Goal: Find specific page/section: Find specific page/section

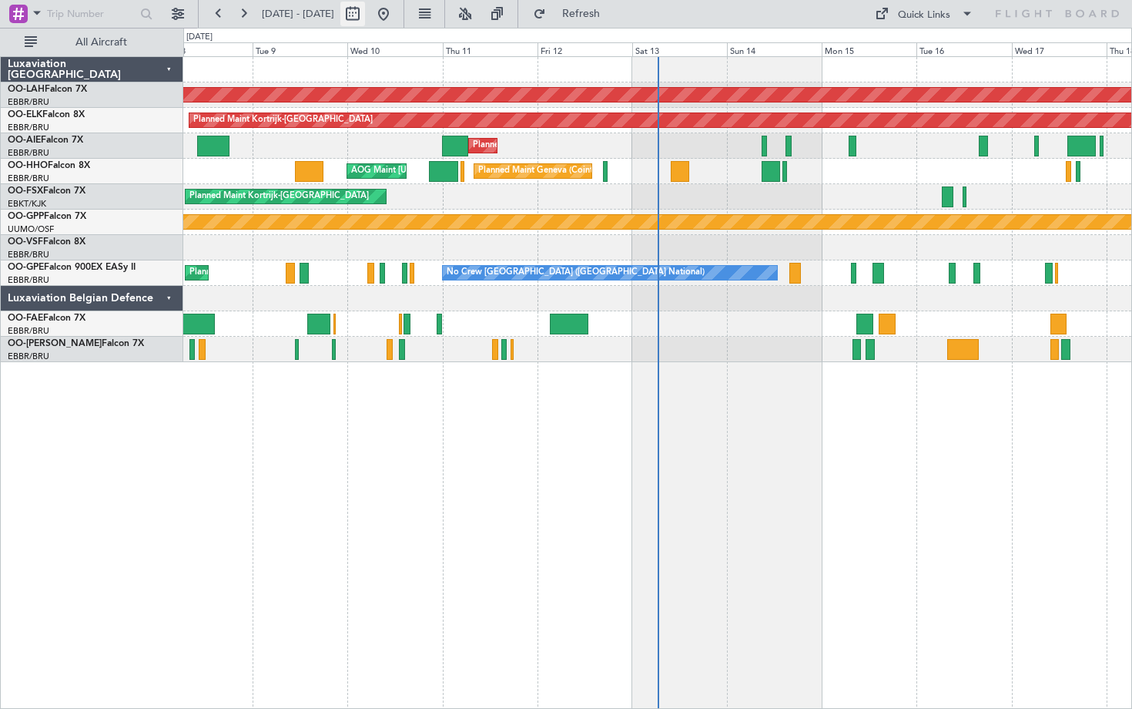
click at [365, 15] on button at bounding box center [352, 14] width 25 height 25
select select "9"
select select "2025"
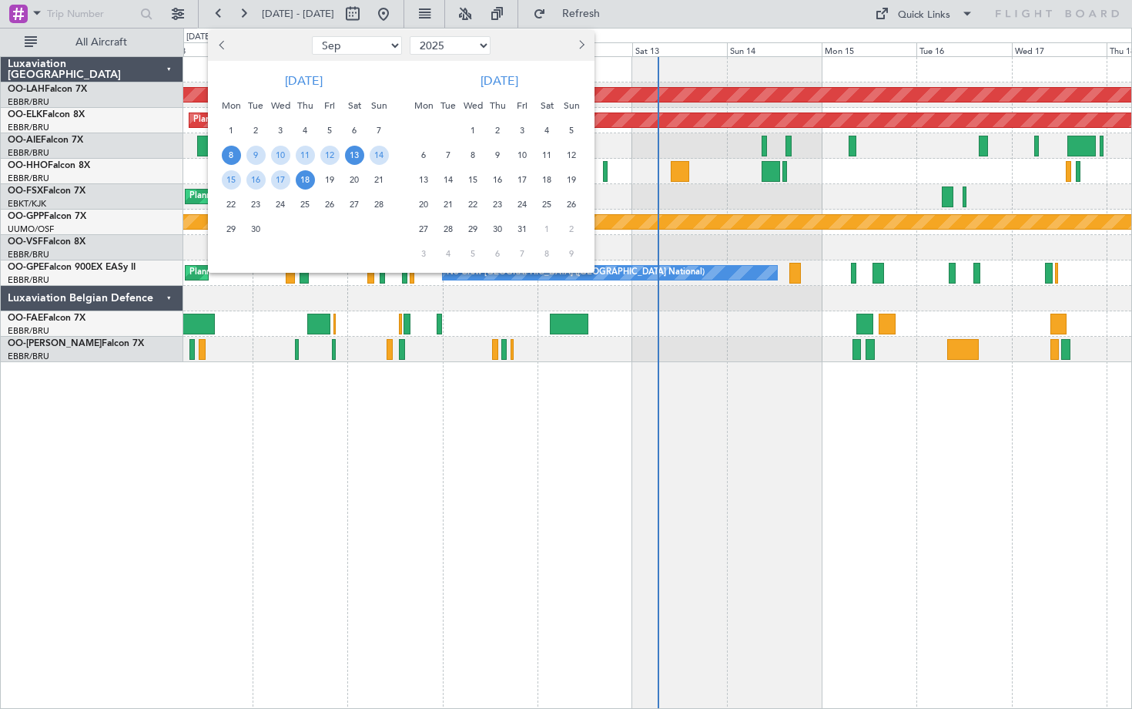
click at [353, 152] on span "13" at bounding box center [354, 155] width 19 height 19
click at [356, 206] on span "27" at bounding box center [354, 204] width 19 height 19
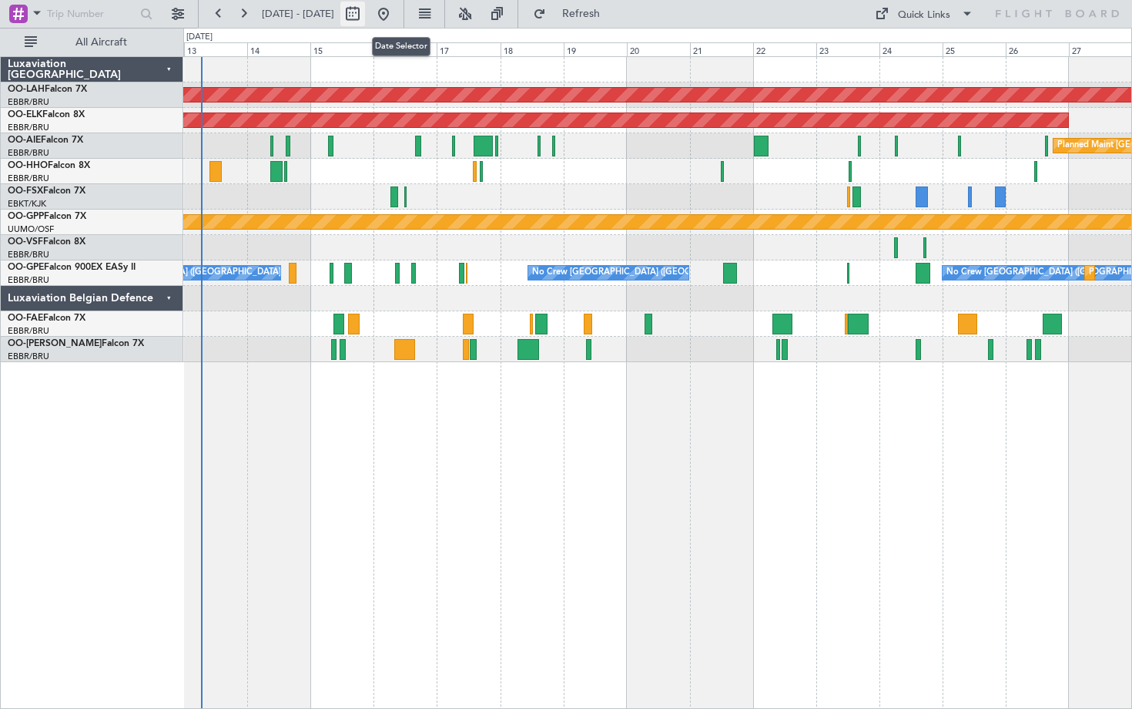
click at [365, 9] on button at bounding box center [352, 14] width 25 height 25
select select "9"
select select "2025"
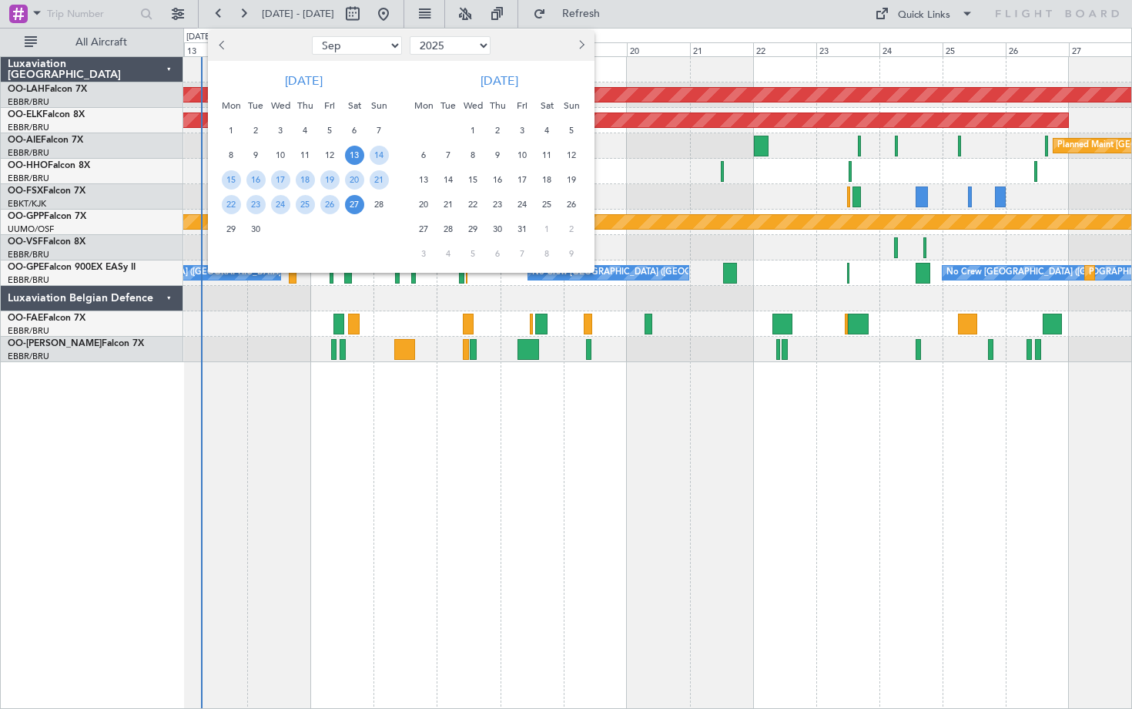
click at [353, 201] on span "27" at bounding box center [354, 204] width 19 height 19
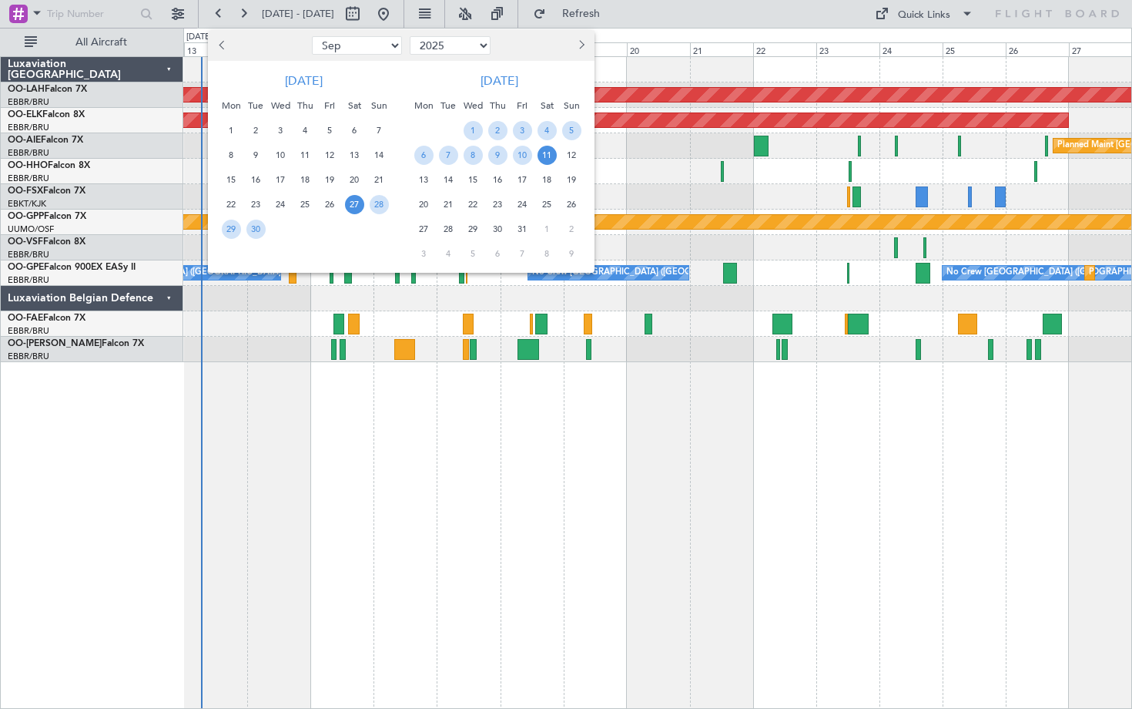
click at [547, 149] on span "11" at bounding box center [547, 155] width 19 height 19
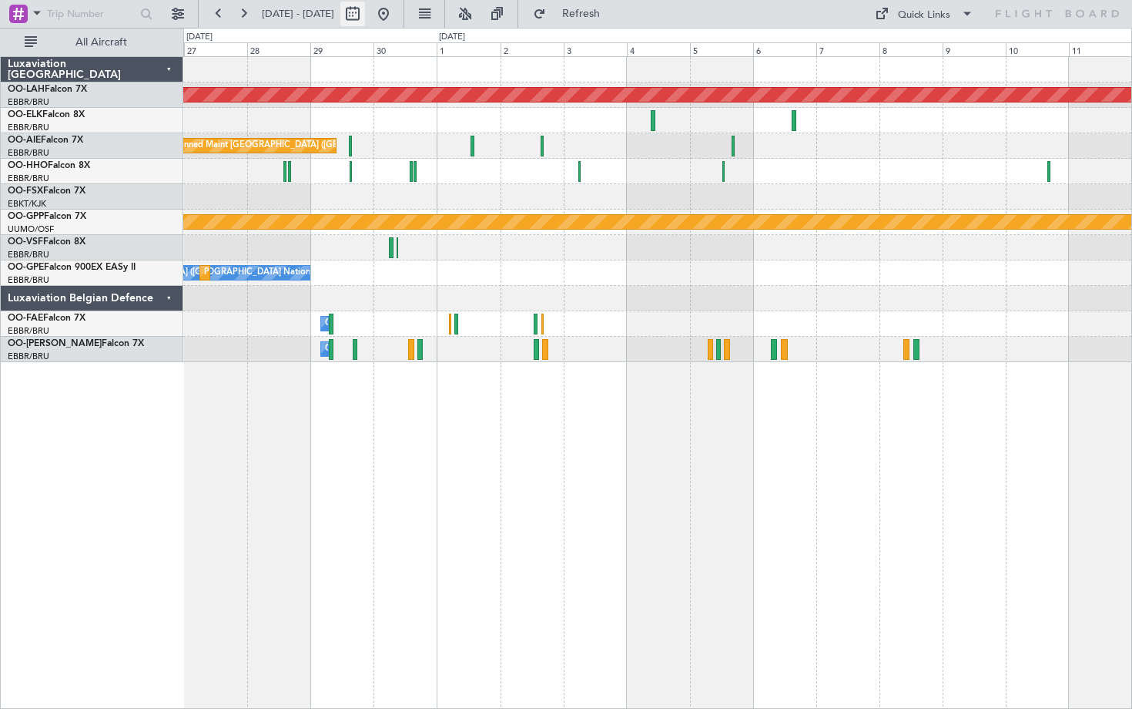
click at [365, 14] on button at bounding box center [352, 14] width 25 height 25
select select "9"
select select "2025"
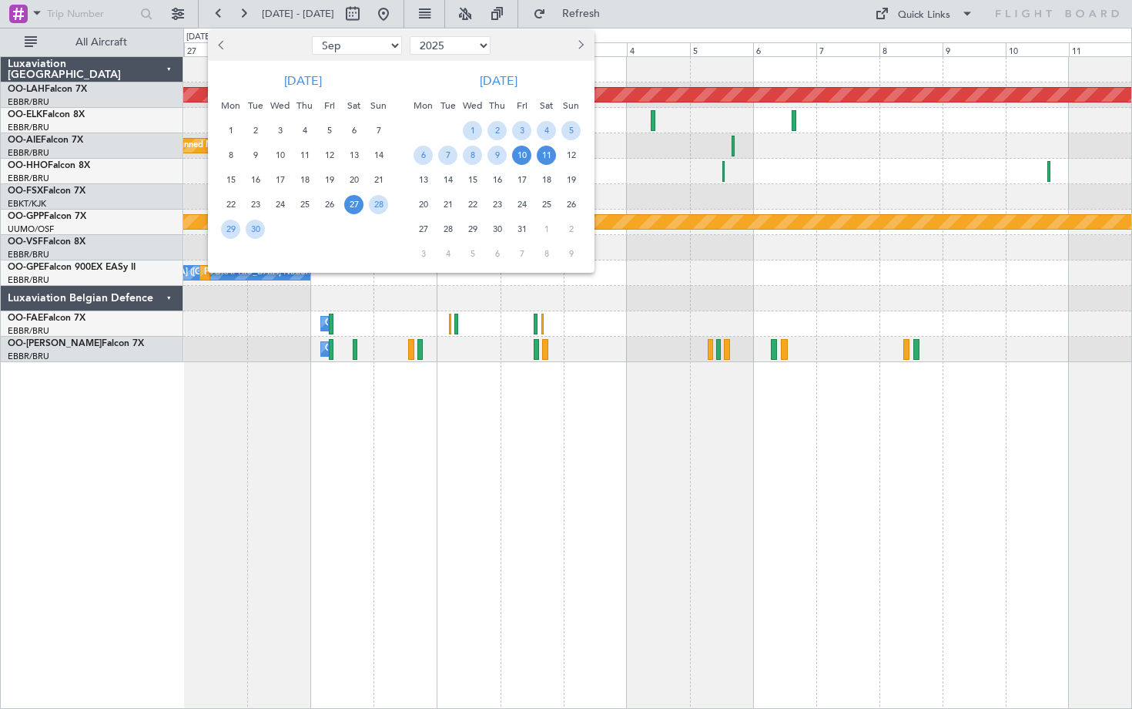
click at [520, 153] on span "10" at bounding box center [521, 155] width 19 height 19
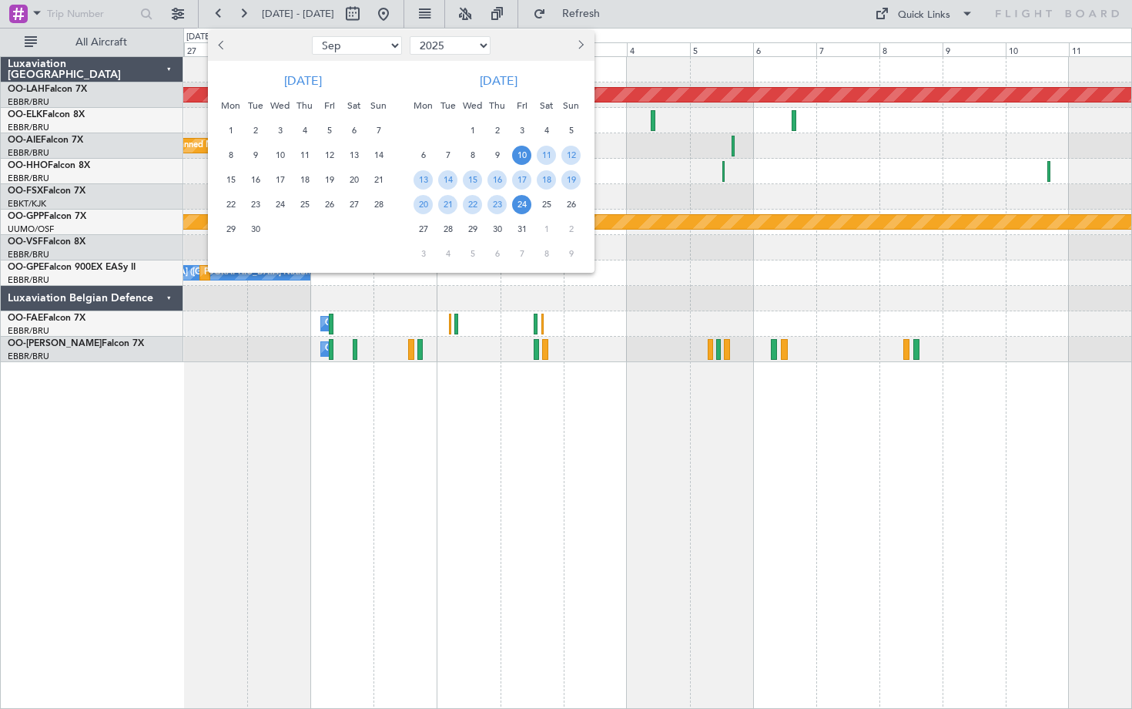
click at [520, 203] on span "24" at bounding box center [521, 204] width 19 height 19
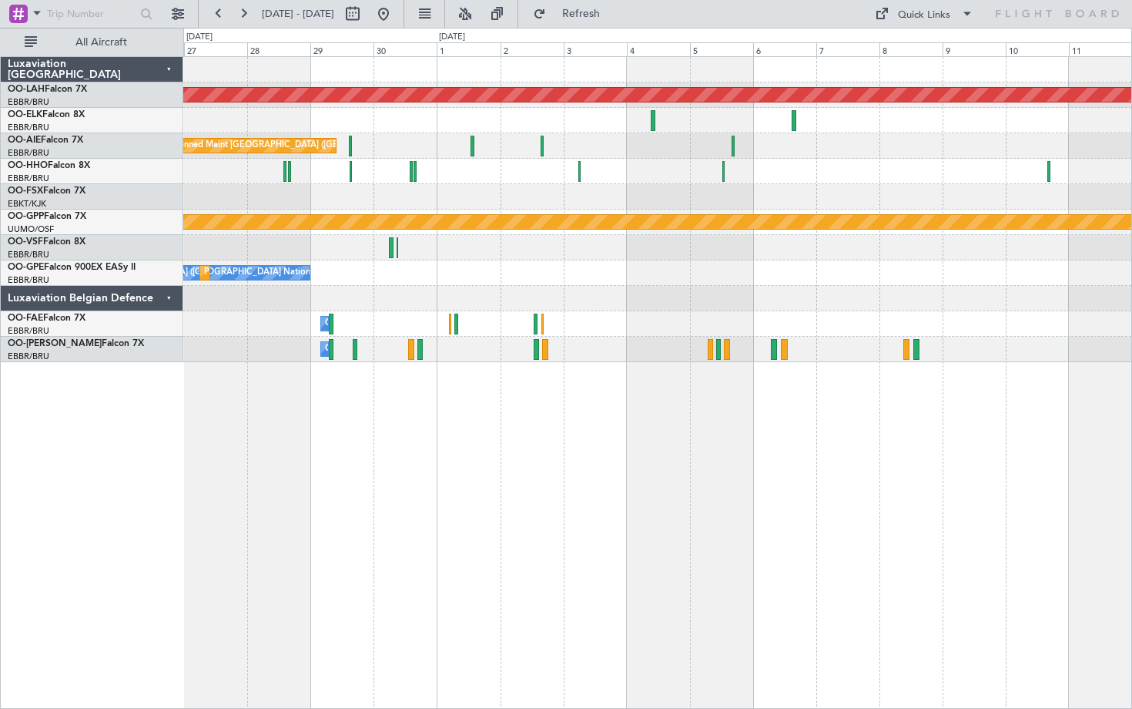
select select "10"
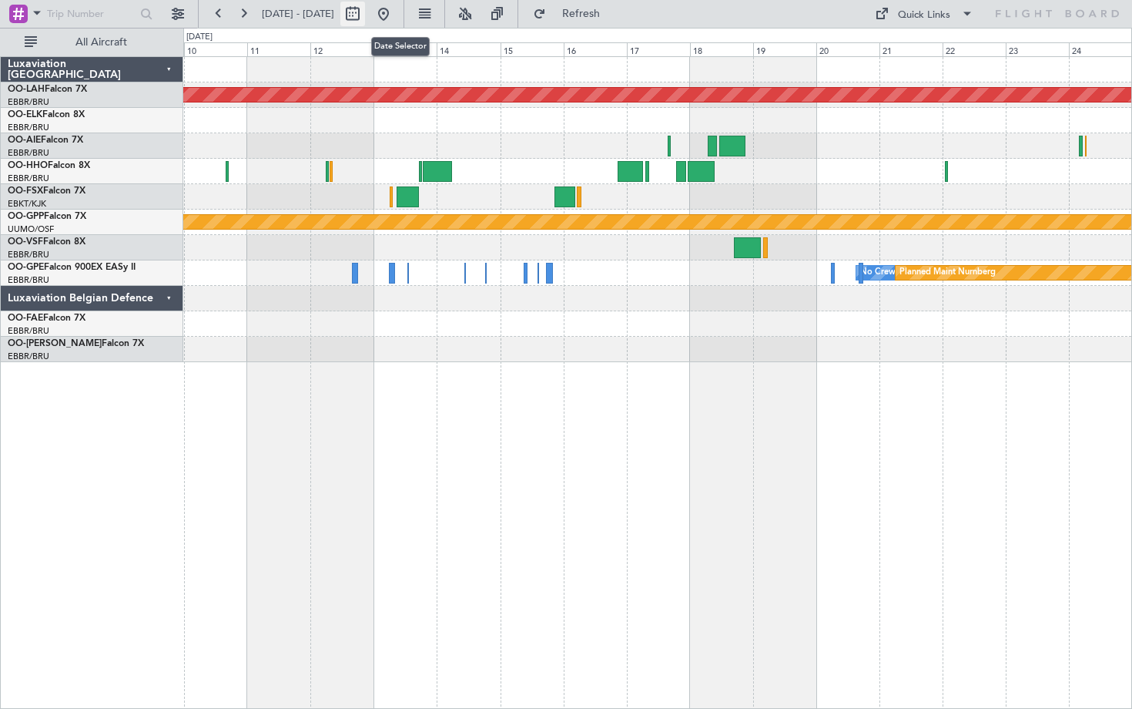
click at [365, 9] on button at bounding box center [352, 14] width 25 height 25
select select "10"
select select "2025"
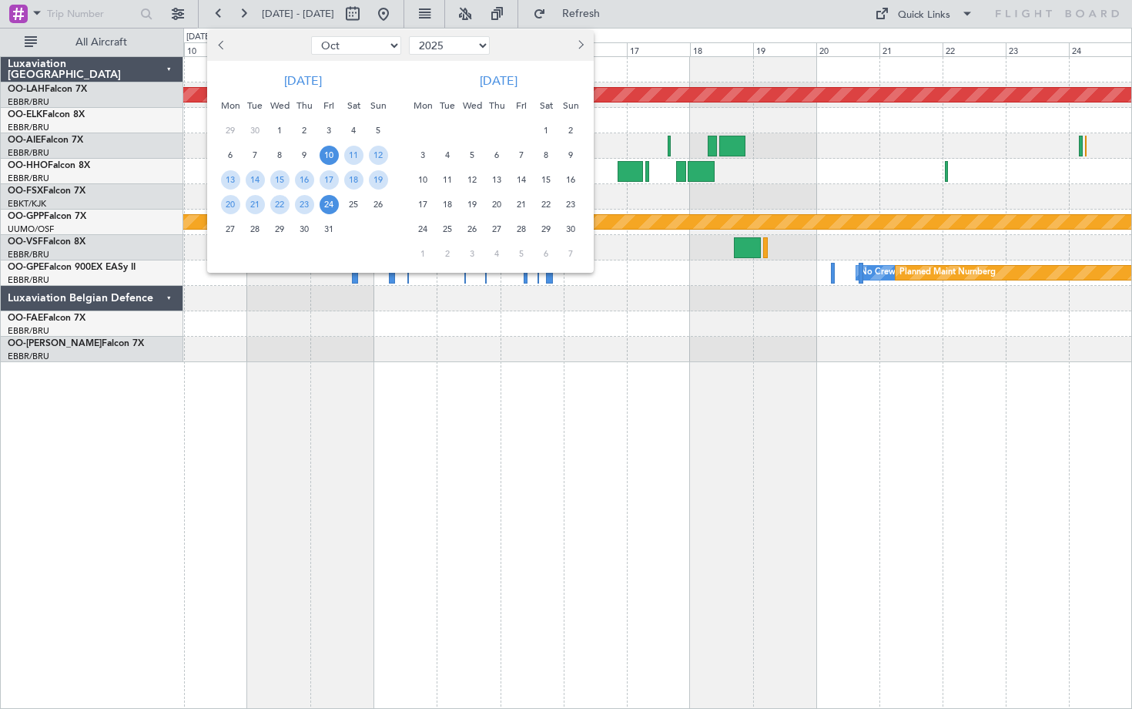
click at [327, 203] on span "24" at bounding box center [329, 204] width 19 height 19
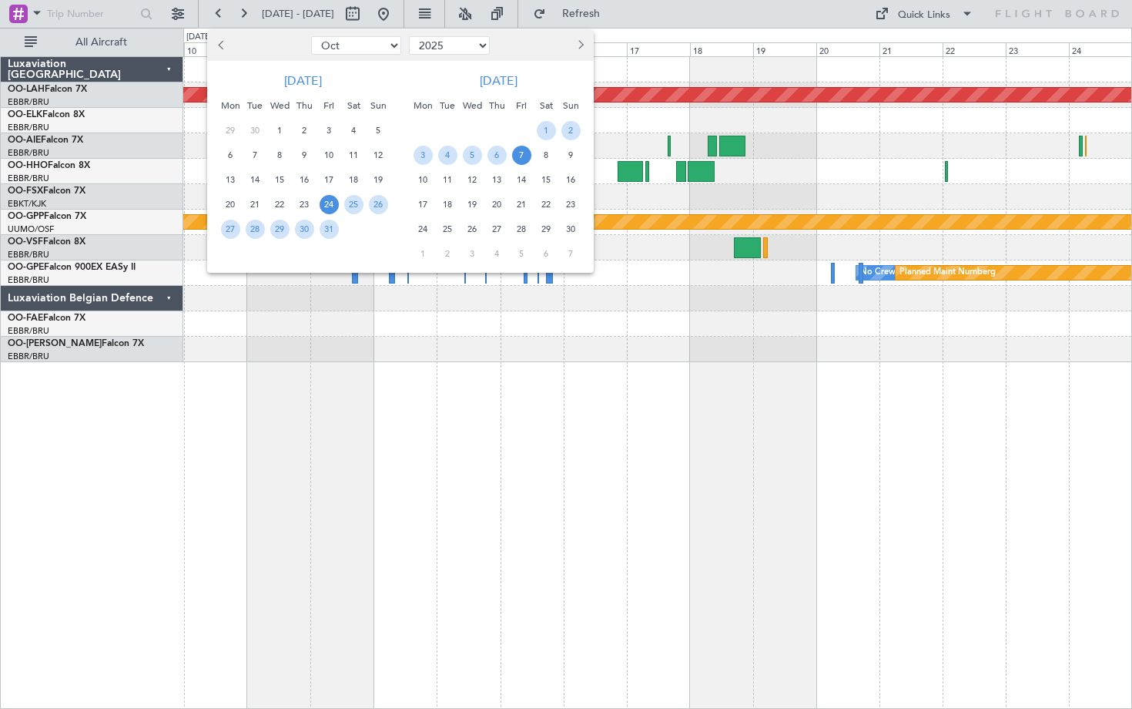
click at [525, 155] on span "7" at bounding box center [521, 155] width 19 height 19
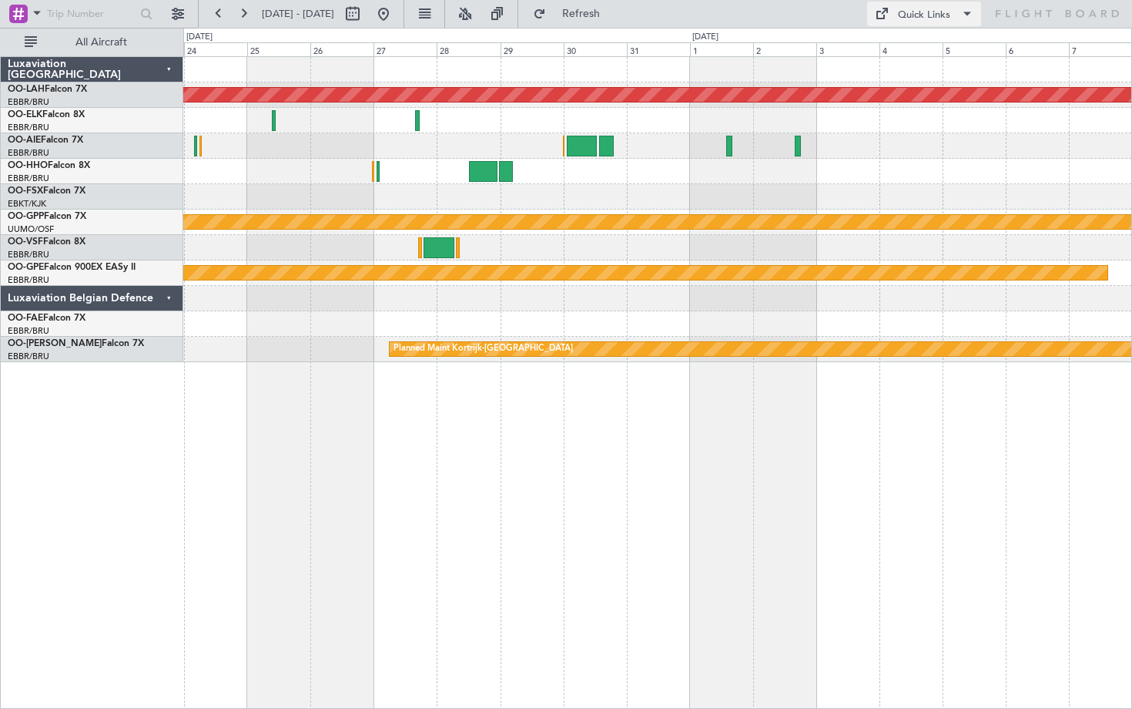
click at [924, 9] on div "Quick Links" at bounding box center [924, 15] width 52 height 15
click at [902, 89] on button "Crew Board" at bounding box center [925, 87] width 116 height 37
